Goal: Task Accomplishment & Management: Use online tool/utility

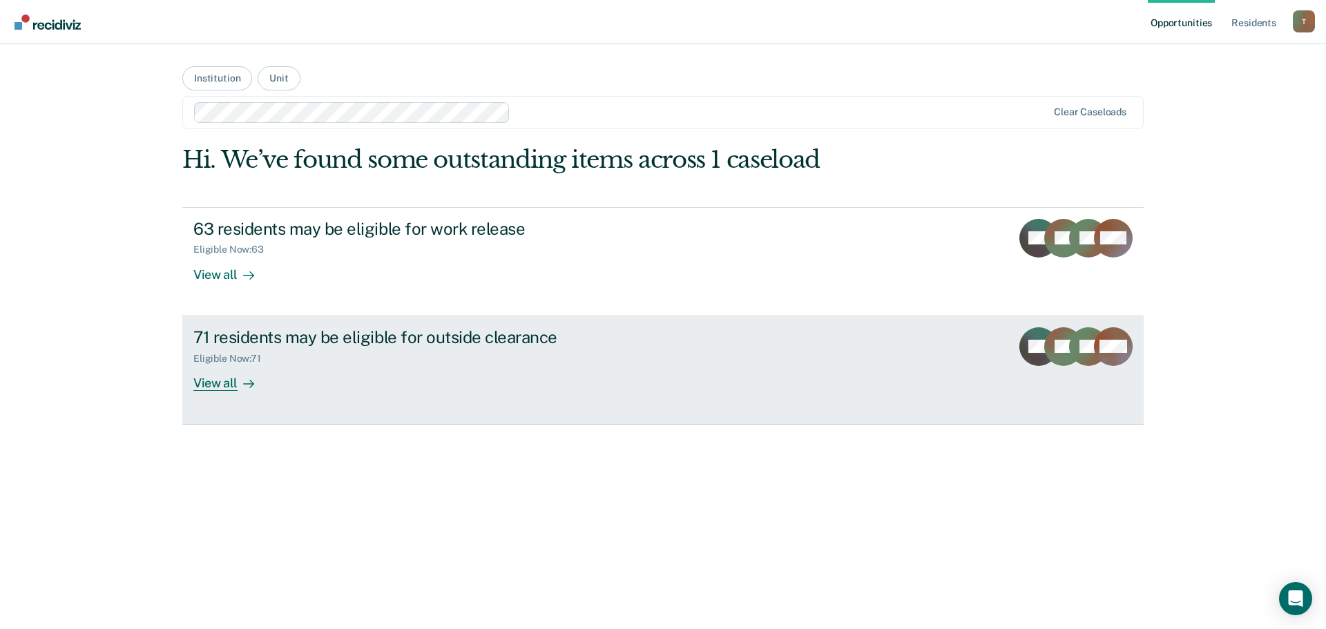
click at [207, 387] on div "View all" at bounding box center [231, 377] width 77 height 27
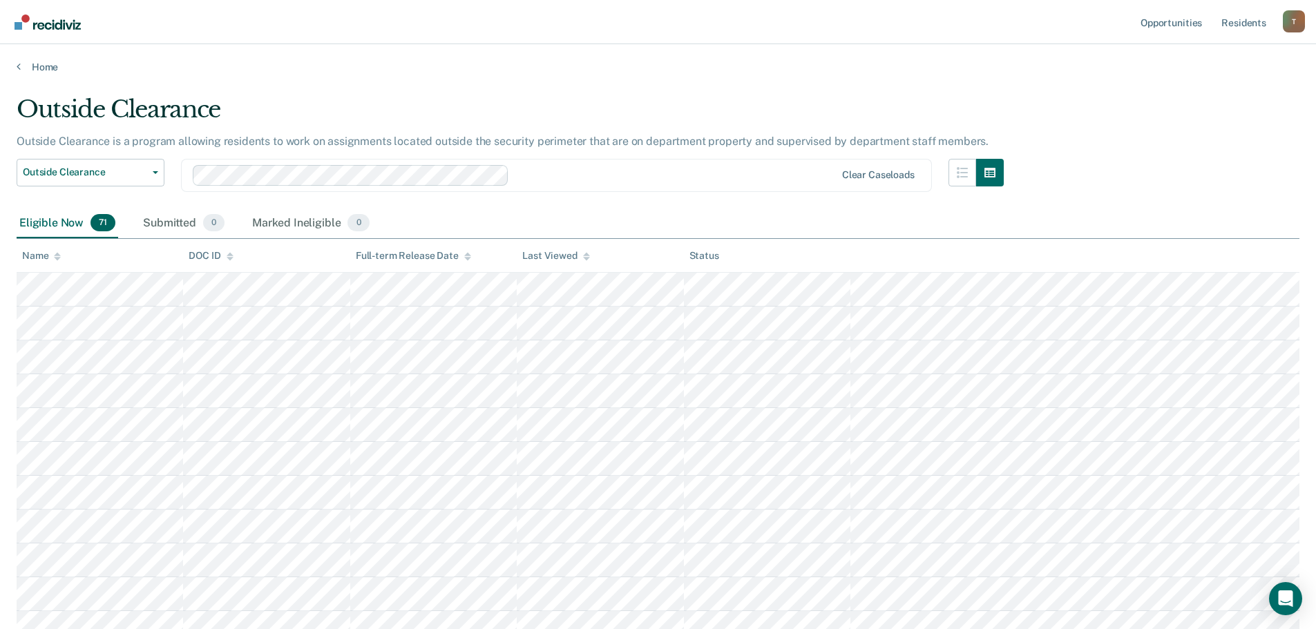
click at [204, 253] on div "DOC ID" at bounding box center [211, 256] width 44 height 12
click at [32, 259] on div "Name" at bounding box center [41, 256] width 39 height 12
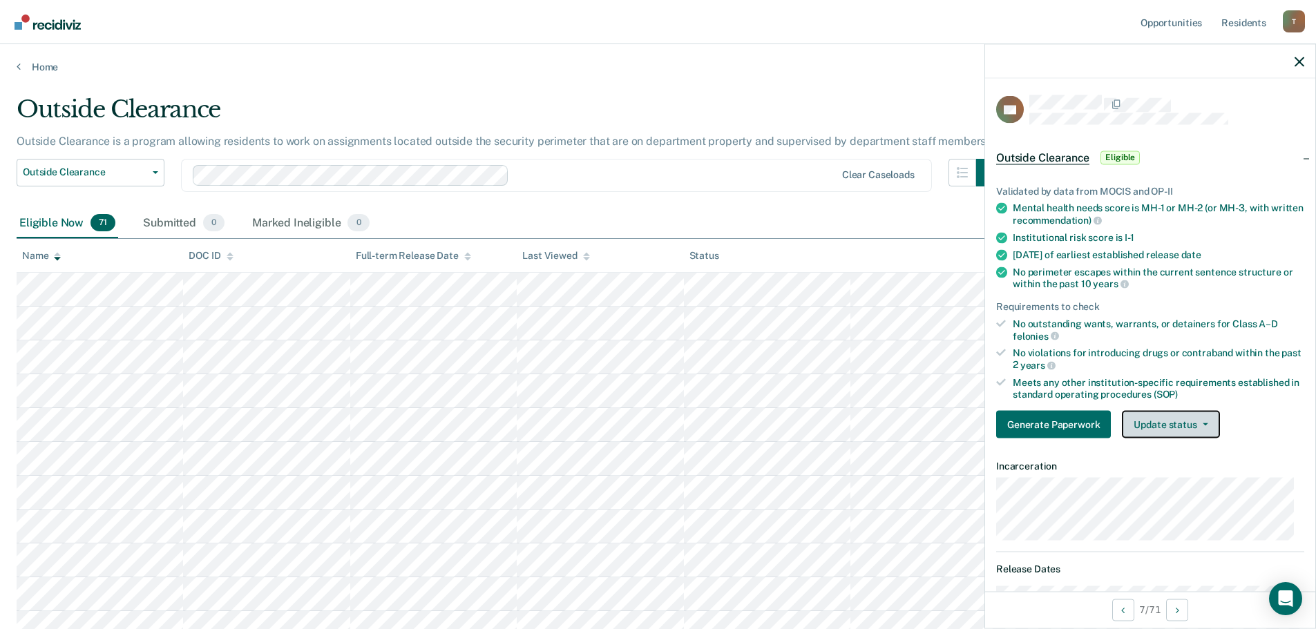
click at [1197, 423] on span "button" at bounding box center [1202, 424] width 11 height 3
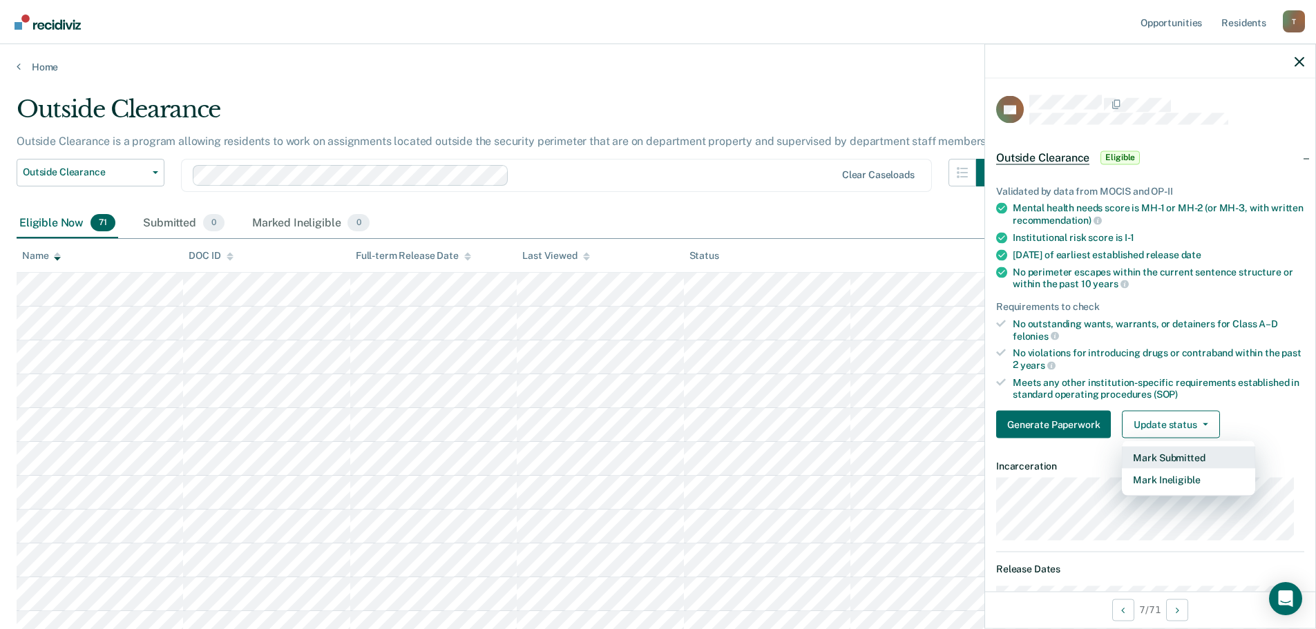
scroll to position [550, 0]
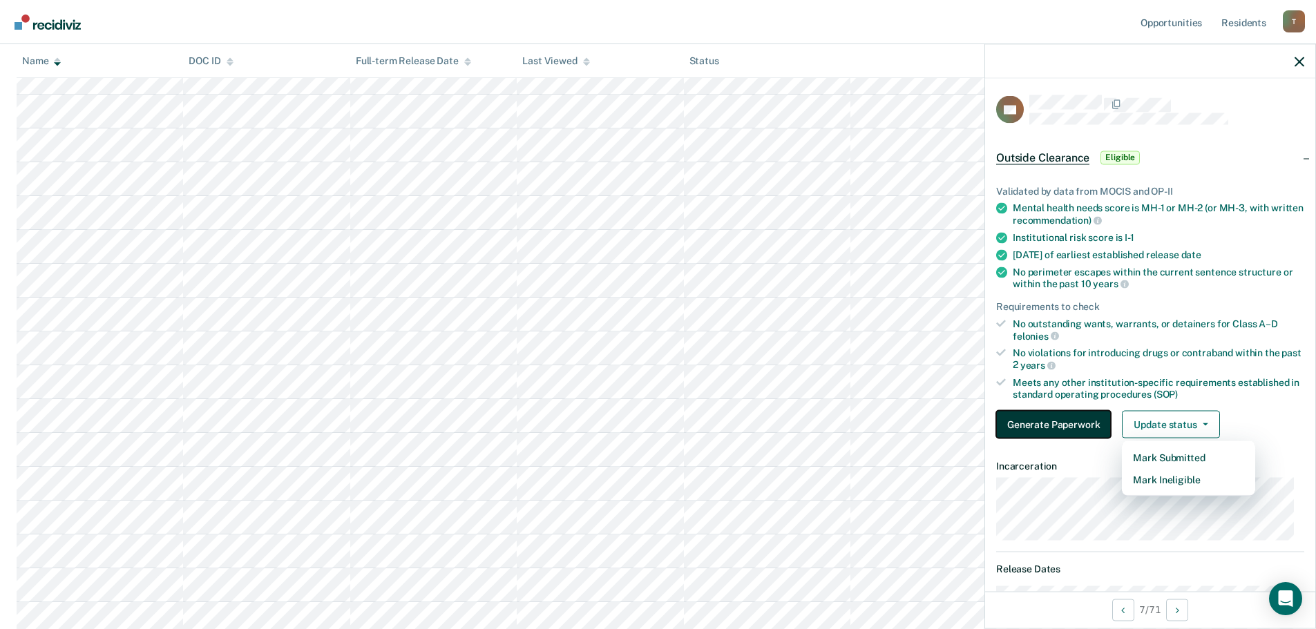
click at [1036, 418] on button "Generate Paperwork" at bounding box center [1053, 425] width 115 height 28
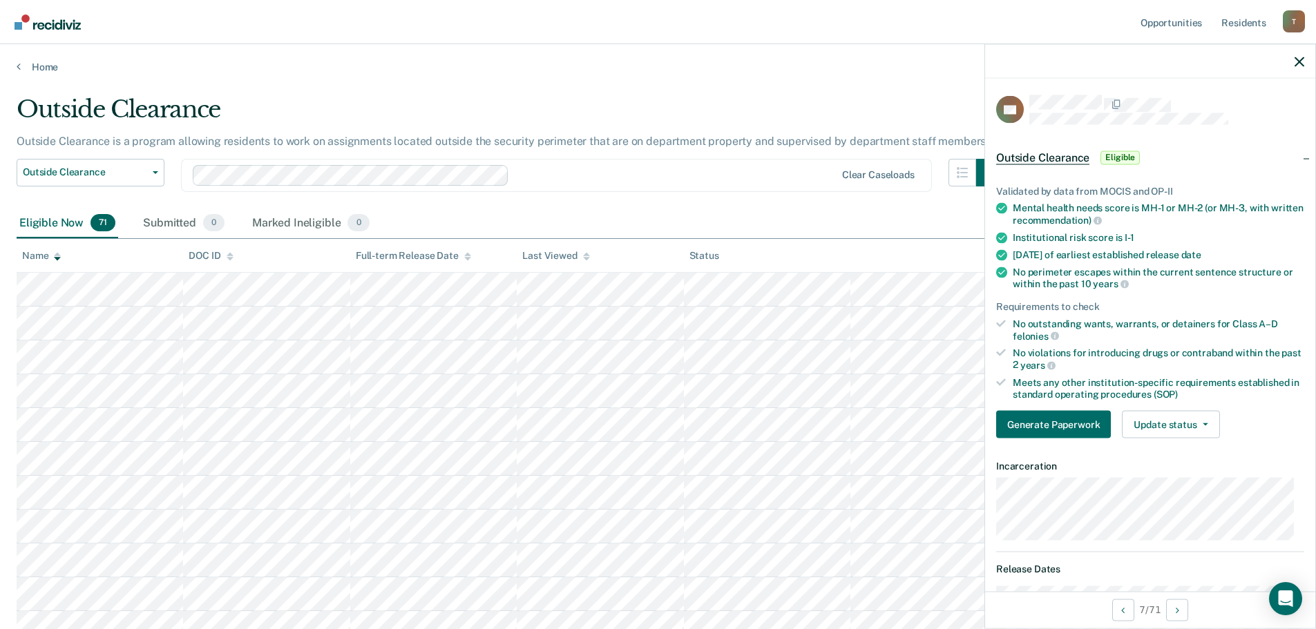
click at [215, 253] on div "DOC ID" at bounding box center [211, 256] width 44 height 12
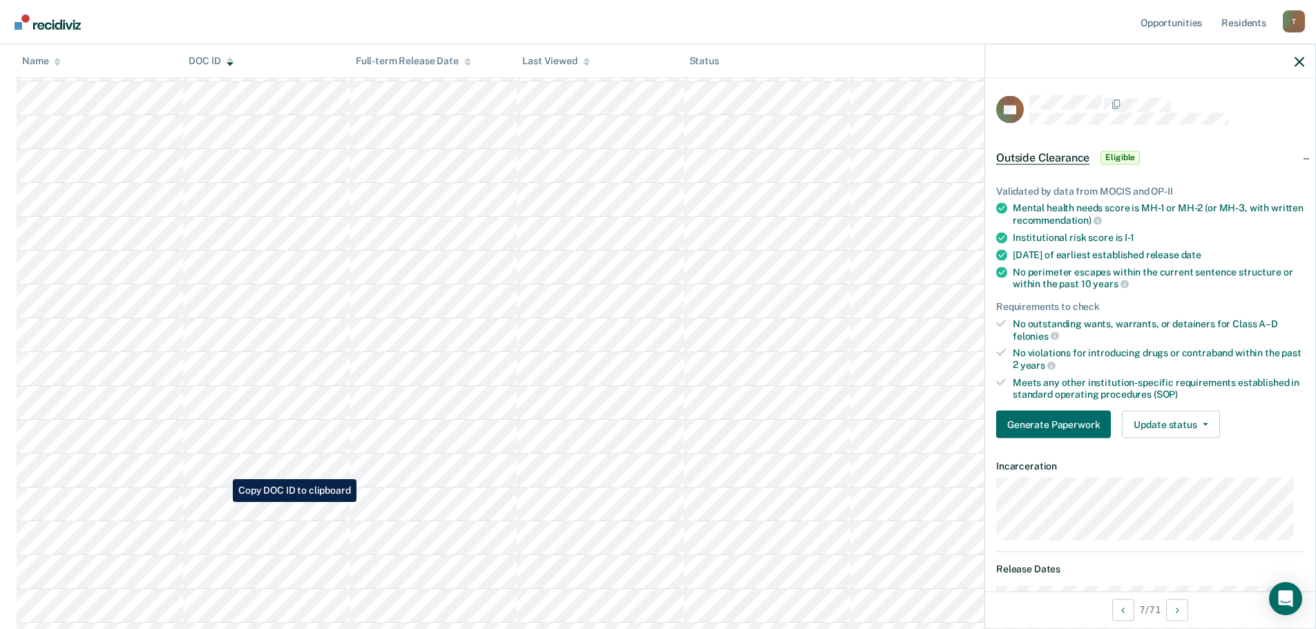
scroll to position [1381, 0]
click at [1295, 59] on icon "button" at bounding box center [1299, 62] width 10 height 10
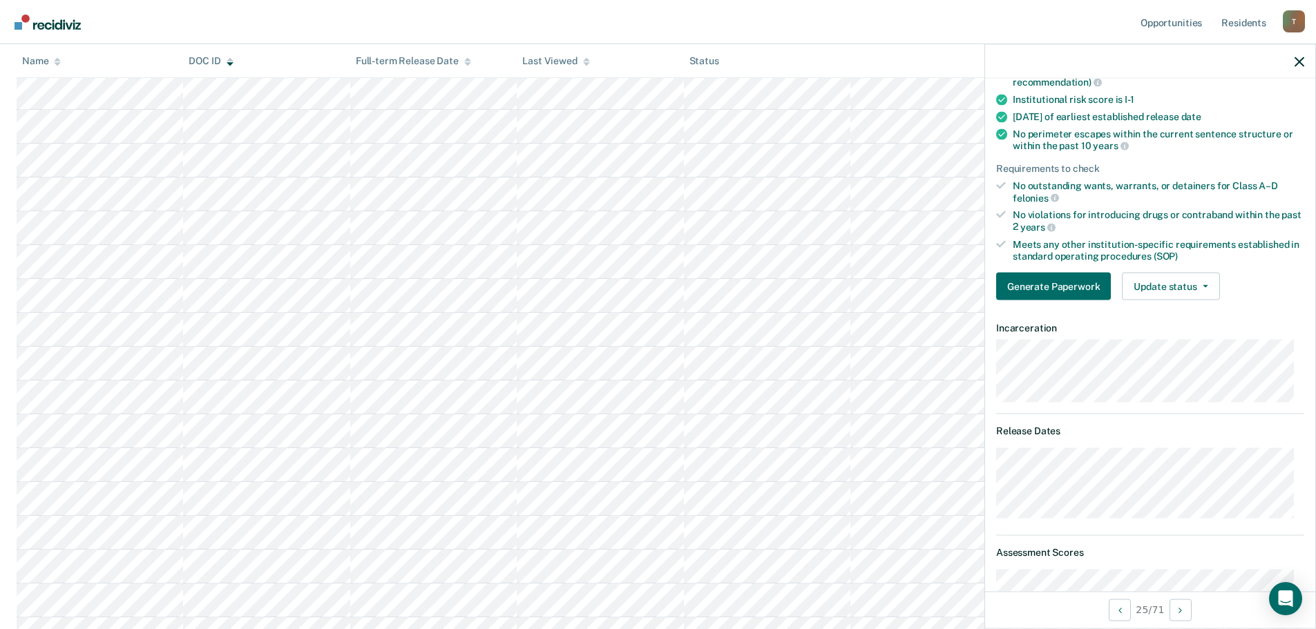
scroll to position [69, 0]
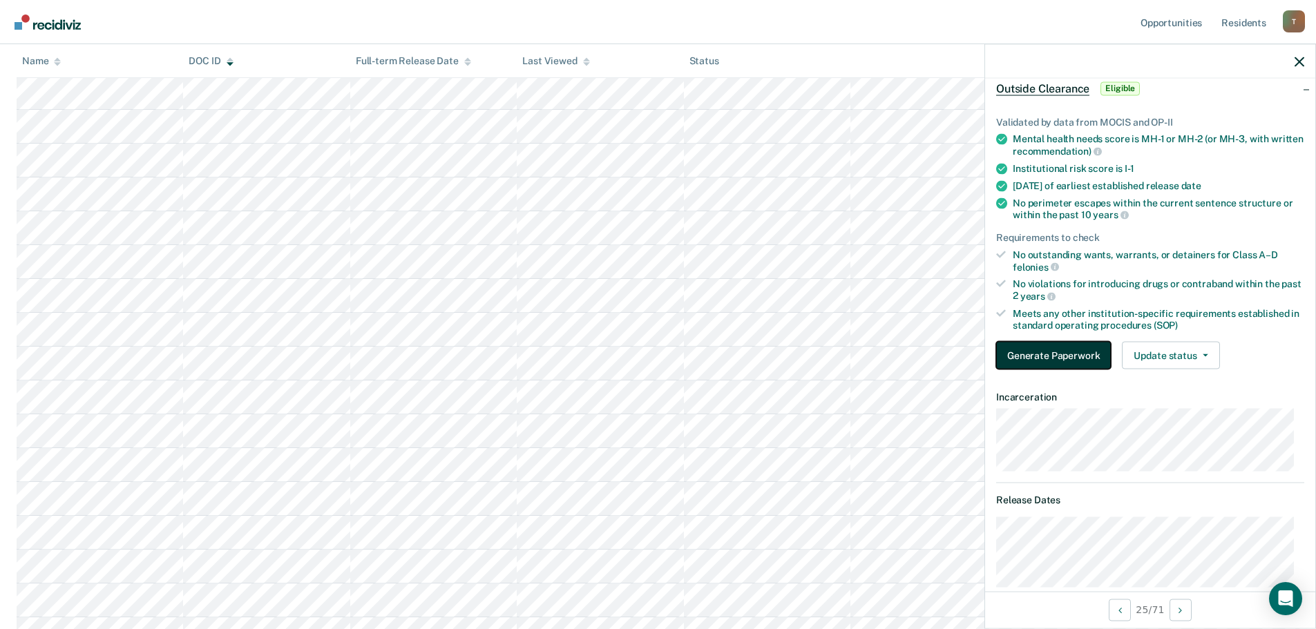
click at [1019, 354] on button "Generate Paperwork" at bounding box center [1053, 356] width 115 height 28
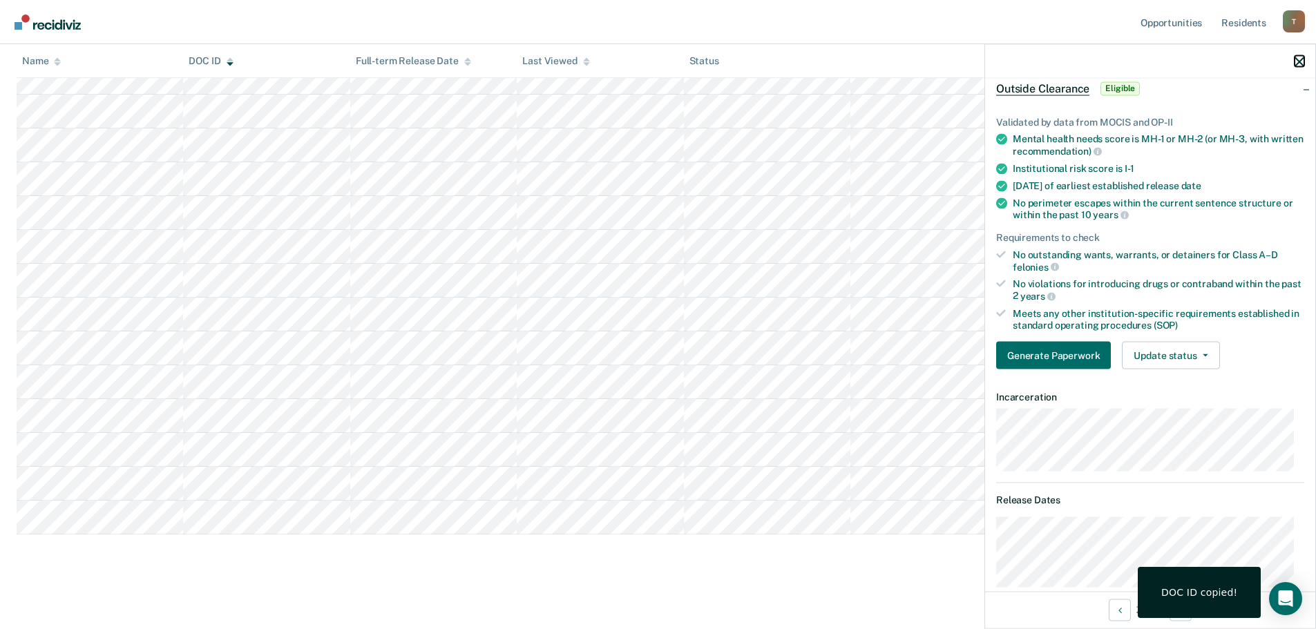
click at [1301, 61] on icon "button" at bounding box center [1299, 62] width 10 height 10
